Goal: Information Seeking & Learning: Learn about a topic

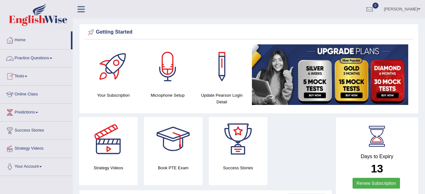
click at [34, 59] on link "Practice Questions" at bounding box center [36, 57] width 72 height 16
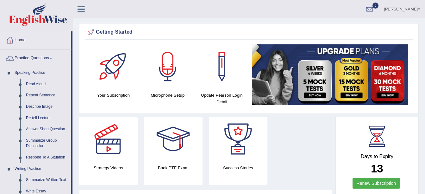
scroll to position [169, 0]
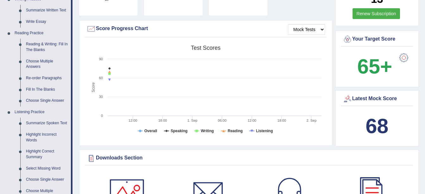
click at [49, 121] on link "Summarize Spoken Text" at bounding box center [47, 122] width 48 height 11
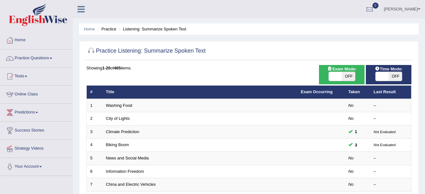
click at [348, 74] on span "OFF" at bounding box center [348, 76] width 13 height 9
checkbox input "true"
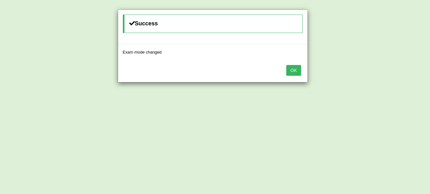
click at [293, 66] on button "OK" at bounding box center [293, 70] width 15 height 11
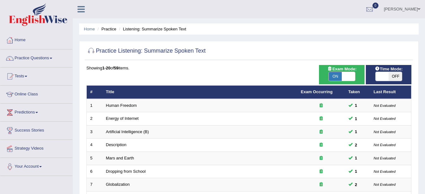
click at [397, 76] on span "OFF" at bounding box center [394, 76] width 13 height 9
checkbox input "true"
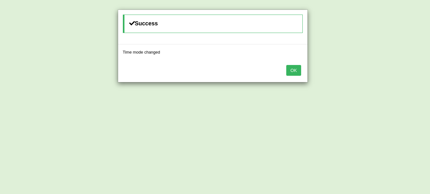
click at [297, 68] on button "OK" at bounding box center [293, 70] width 15 height 11
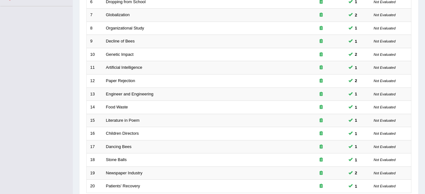
scroll to position [225, 0]
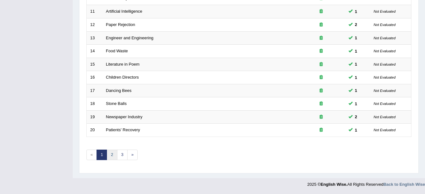
click at [110, 152] on link "2" at bounding box center [112, 154] width 10 height 10
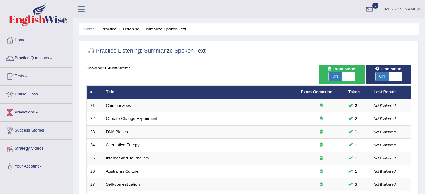
scroll to position [169, 0]
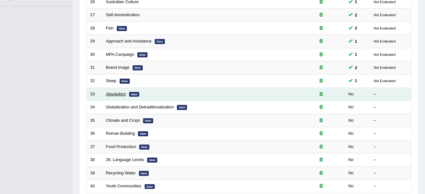
click at [113, 93] on link "Absolutism" at bounding box center [116, 93] width 20 height 5
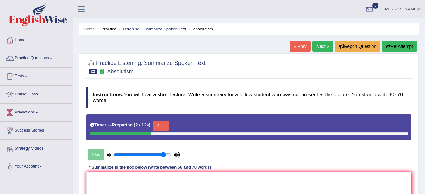
click at [162, 127] on button "Skip" at bounding box center [161, 125] width 16 height 9
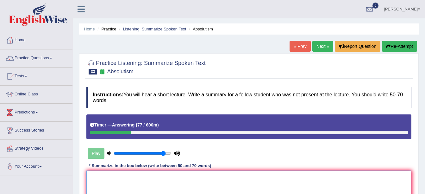
click at [288, 150] on div "Play" at bounding box center [248, 137] width 331 height 46
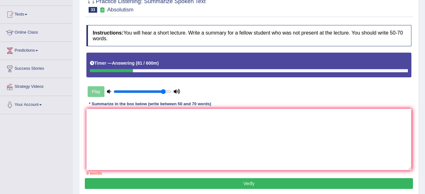
scroll to position [63, 0]
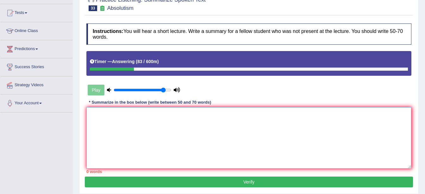
click at [149, 143] on textarea at bounding box center [248, 137] width 325 height 61
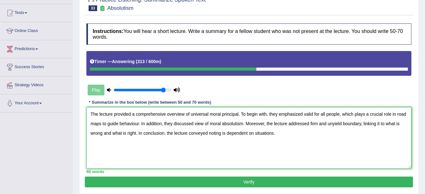
type textarea "The lecture provided a comprehensive overview of universal moral principal. To …"
click at [137, 179] on button "Verify" at bounding box center [249, 181] width 328 height 11
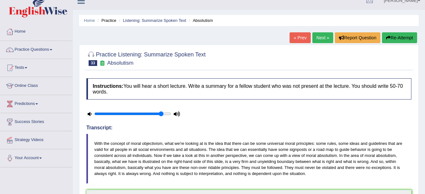
scroll to position [7, 0]
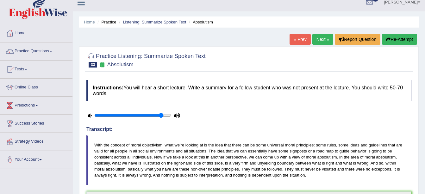
click at [317, 40] on link "Next »" at bounding box center [322, 39] width 21 height 11
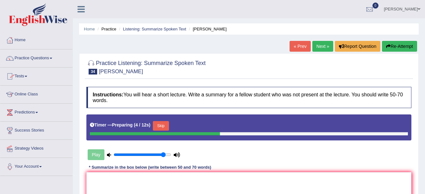
click at [157, 125] on button "Skip" at bounding box center [161, 125] width 16 height 9
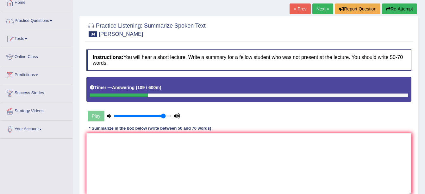
scroll to position [38, 0]
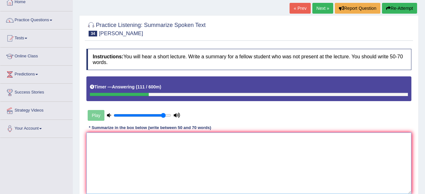
click at [134, 148] on textarea at bounding box center [248, 162] width 325 height 61
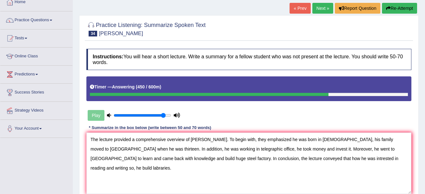
click at [230, 101] on div "Play" at bounding box center [248, 99] width 331 height 46
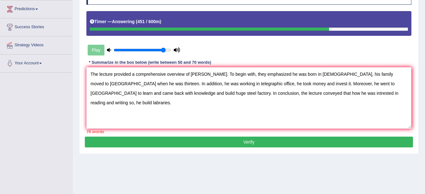
scroll to position [114, 0]
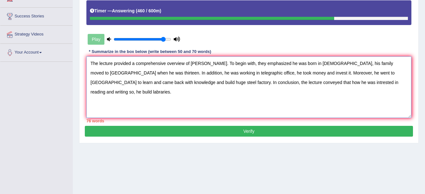
click at [343, 83] on textarea "The lecture provided a comprehensive overview of Andrew. To begin with, they em…" at bounding box center [248, 86] width 325 height 61
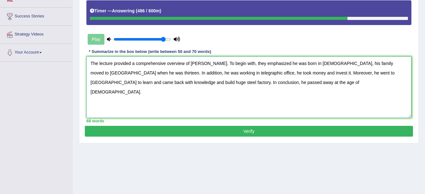
type textarea "The lecture provided a comprehensive overview of Andrew. To begin with, they em…"
click at [265, 132] on button "Verify" at bounding box center [249, 131] width 328 height 11
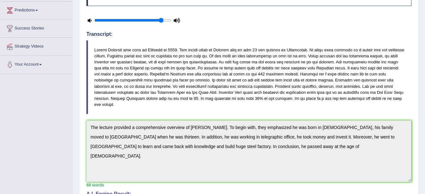
scroll to position [0, 0]
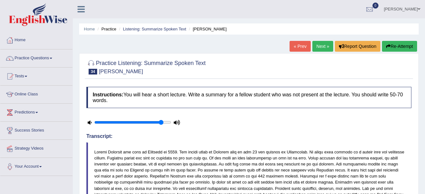
click at [321, 52] on div "« Prev Next » Report Question Re-Attempt" at bounding box center [353, 47] width 129 height 12
click at [321, 48] on link "Next »" at bounding box center [322, 46] width 21 height 11
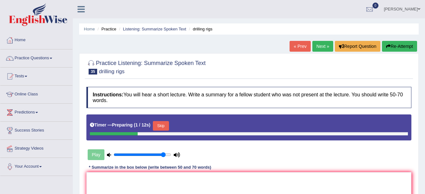
click at [155, 125] on button "Skip" at bounding box center [161, 125] width 16 height 9
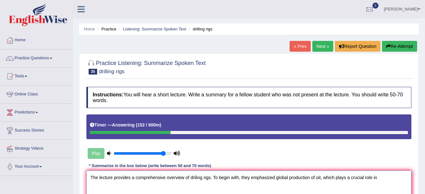
drag, startPoint x: 320, startPoint y: 177, endPoint x: 276, endPoint y: 180, distance: 44.7
paste textarea "global production of oit"
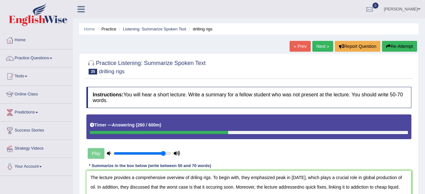
click at [308, 160] on div "Play" at bounding box center [248, 137] width 331 height 46
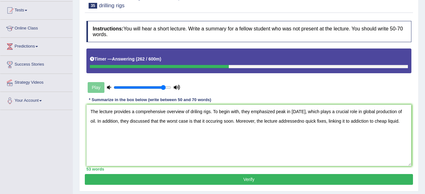
scroll to position [76, 0]
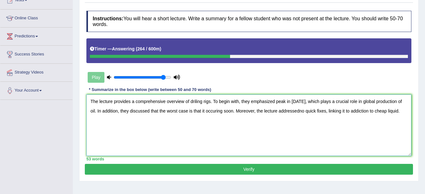
click at [401, 108] on textarea "The lecture provides a comprehensive overview of driling rigs. To begin with, t…" at bounding box center [248, 124] width 325 height 61
type textarea "The lecture provides a comprehensive overview of driling rigs. To begin with, t…"
click at [363, 164] on button "Verify" at bounding box center [249, 169] width 328 height 11
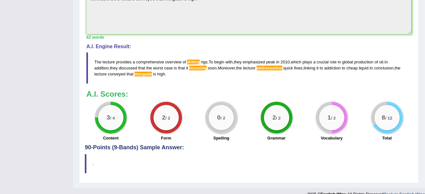
scroll to position [229, 0]
